Goal: Find specific page/section: Find specific page/section

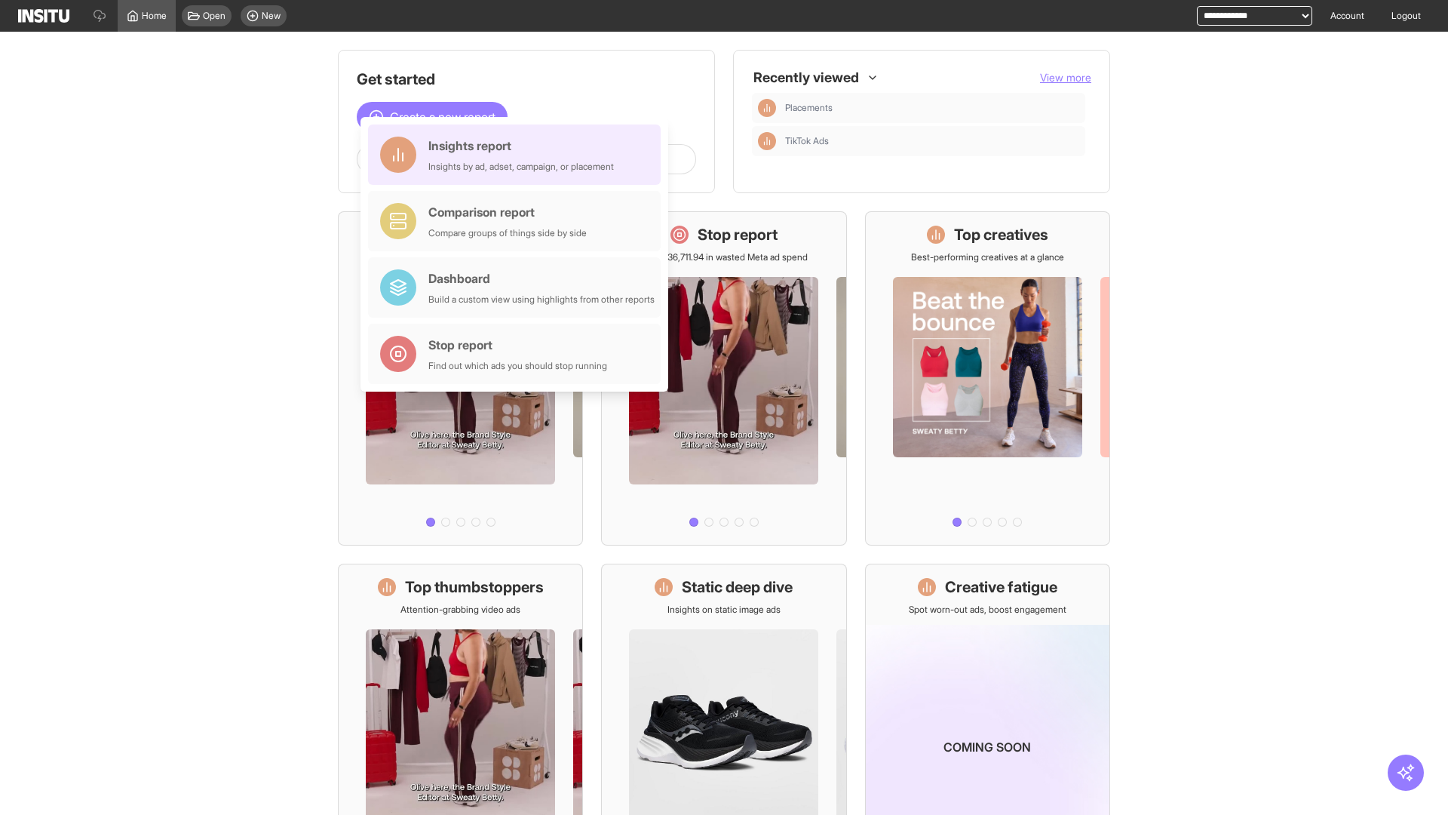
click at [518, 155] on div "Insights report Insights by ad, adset, campaign, or placement" at bounding box center [521, 155] width 186 height 36
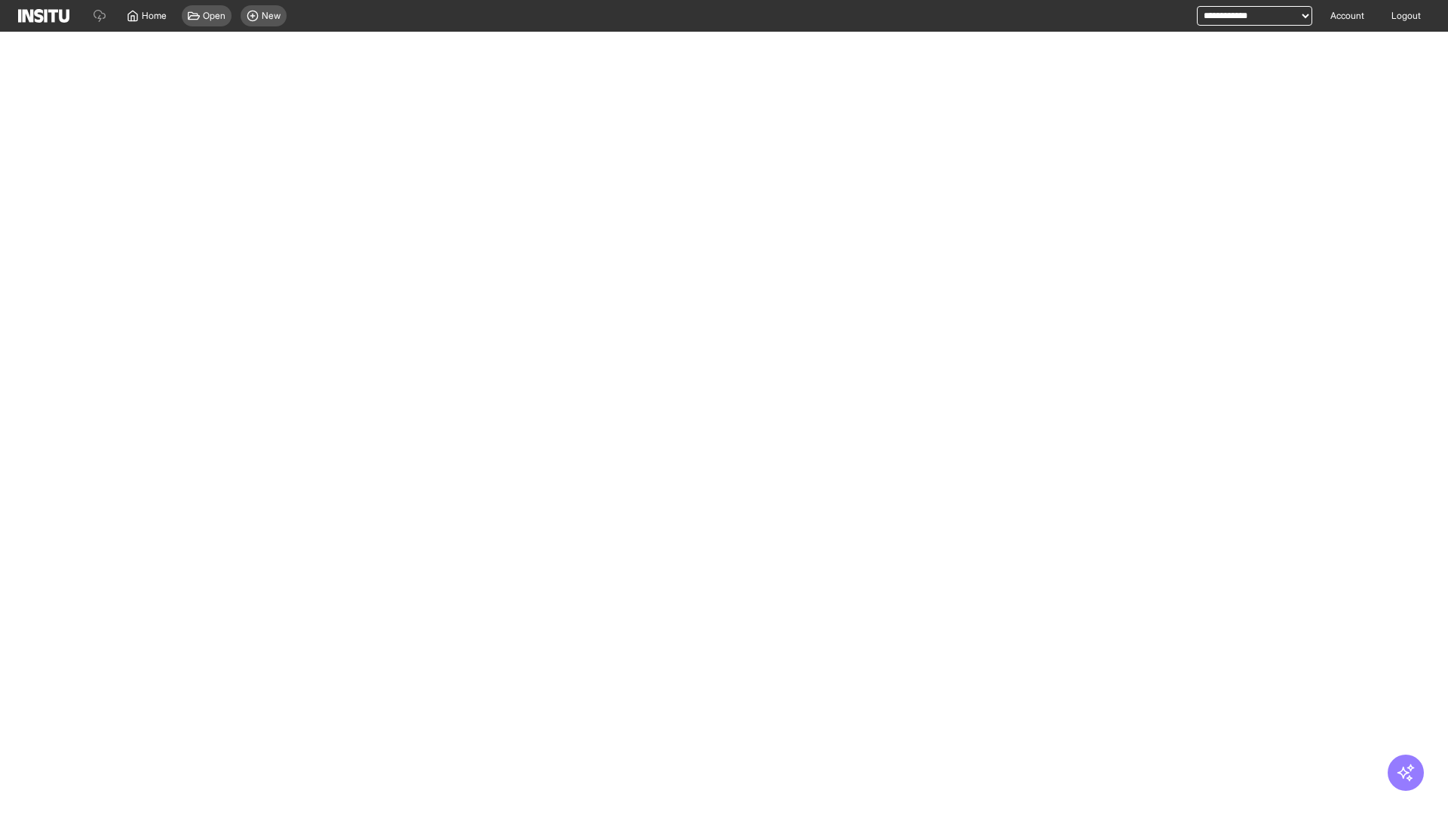
select select "**"
